Goal: Task Accomplishment & Management: Use online tool/utility

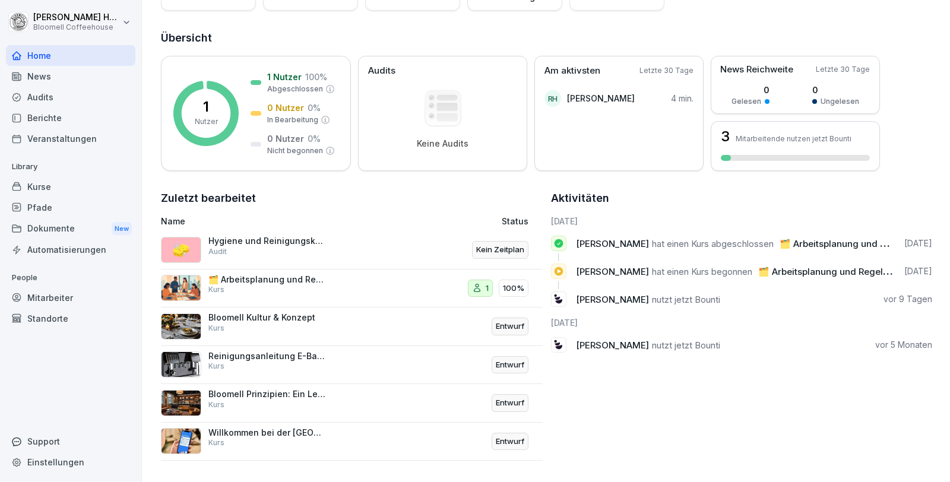
scroll to position [129, 0]
click at [48, 203] on div "Pfade" at bounding box center [70, 207] width 129 height 21
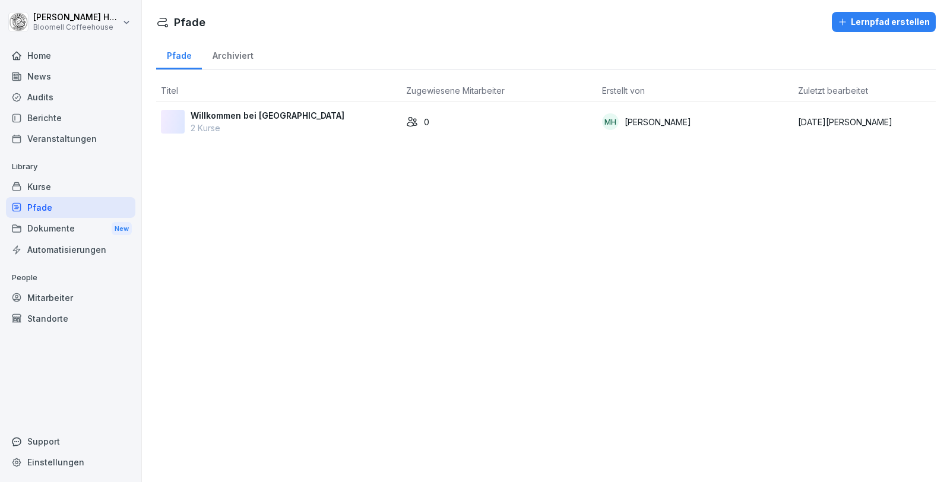
click at [497, 128] on td "0" at bounding box center [499, 121] width 196 height 39
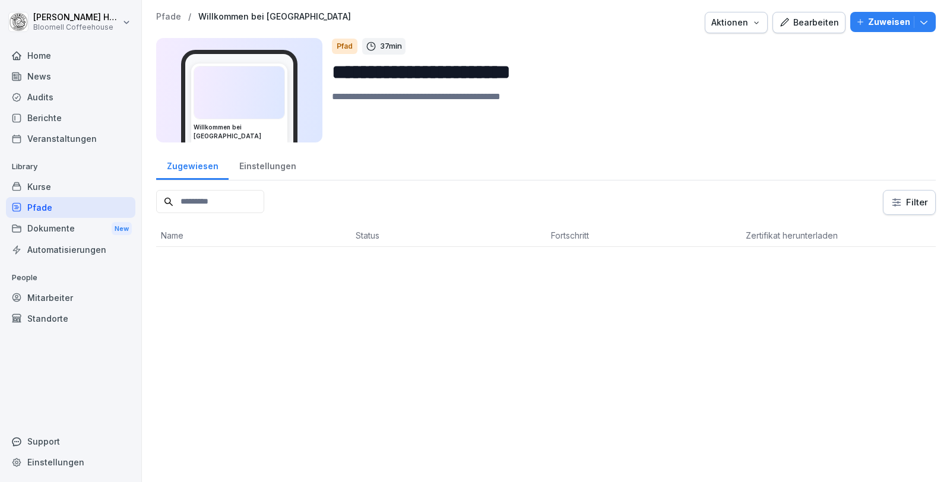
click at [793, 20] on div "Bearbeiten" at bounding box center [809, 22] width 60 height 13
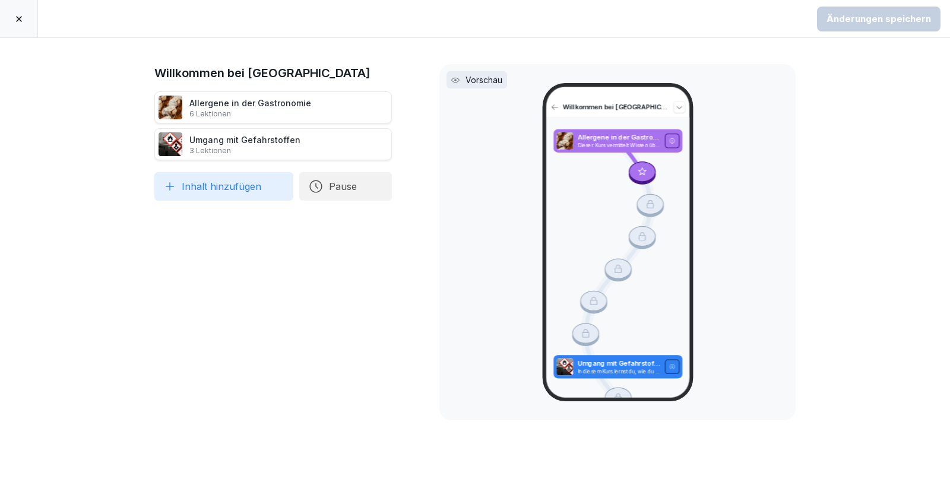
click at [23, 20] on icon at bounding box center [18, 18] width 9 height 9
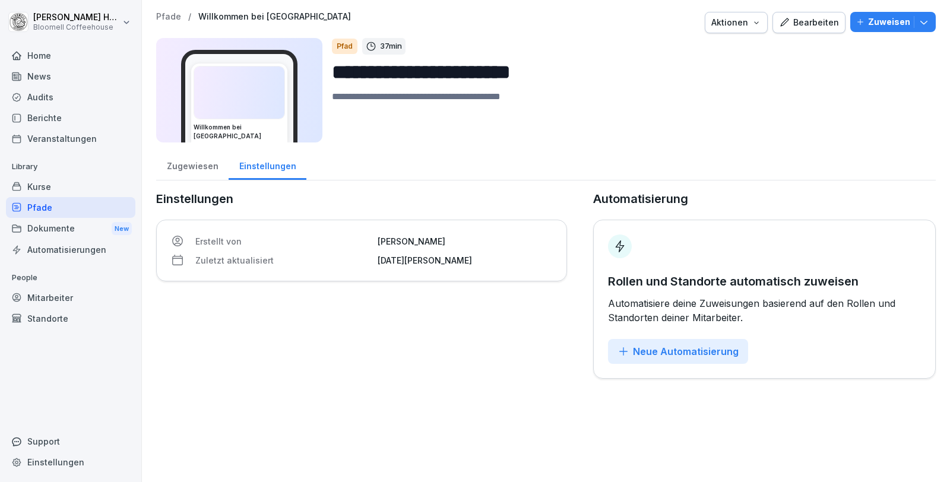
click at [32, 57] on div "Home" at bounding box center [70, 55] width 129 height 21
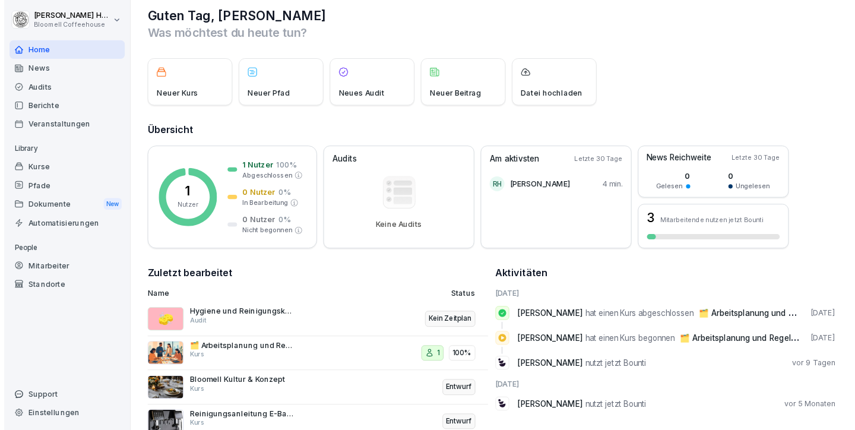
scroll to position [71, 0]
